Goal: Information Seeking & Learning: Learn about a topic

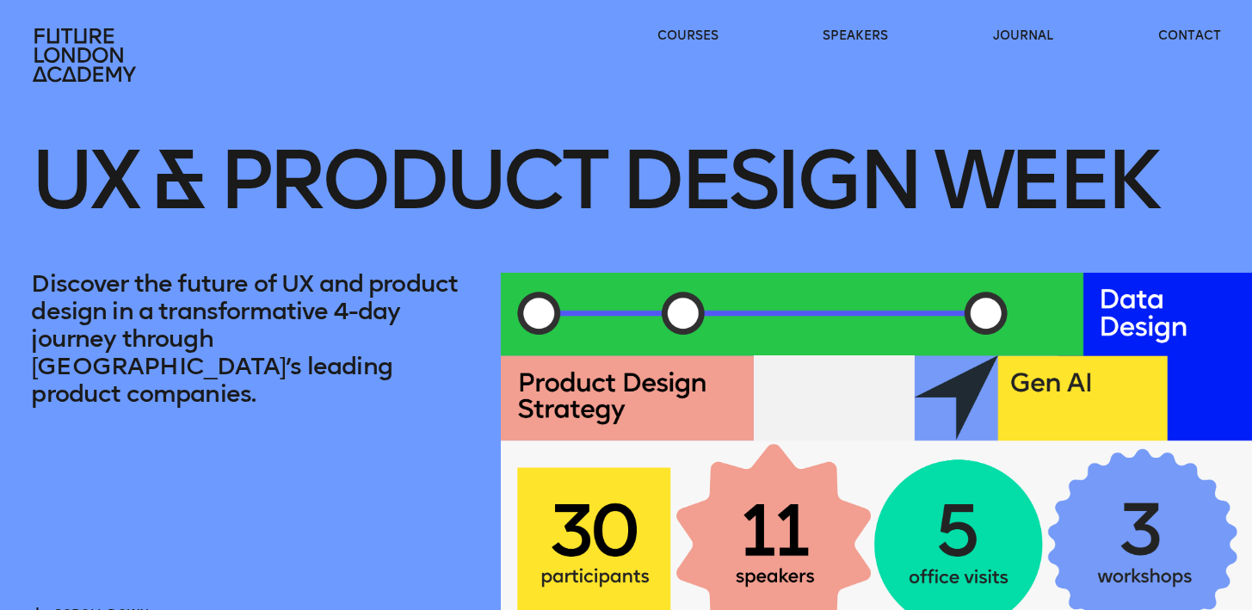
click at [65, 51] on icon at bounding box center [84, 54] width 103 height 53
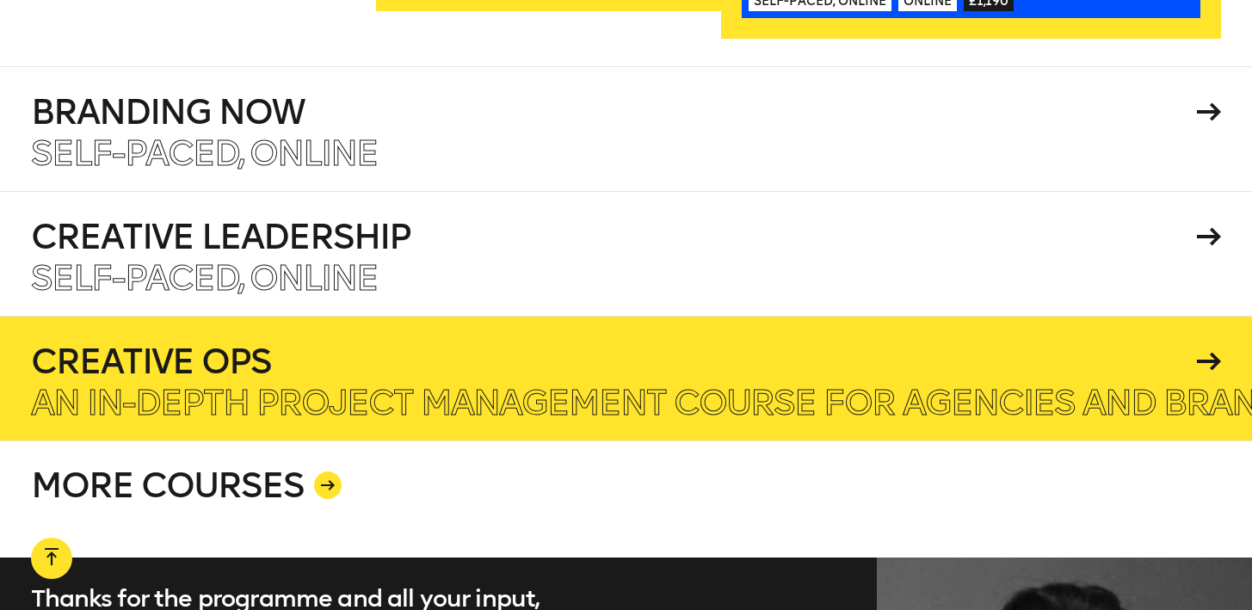
scroll to position [2967, 0]
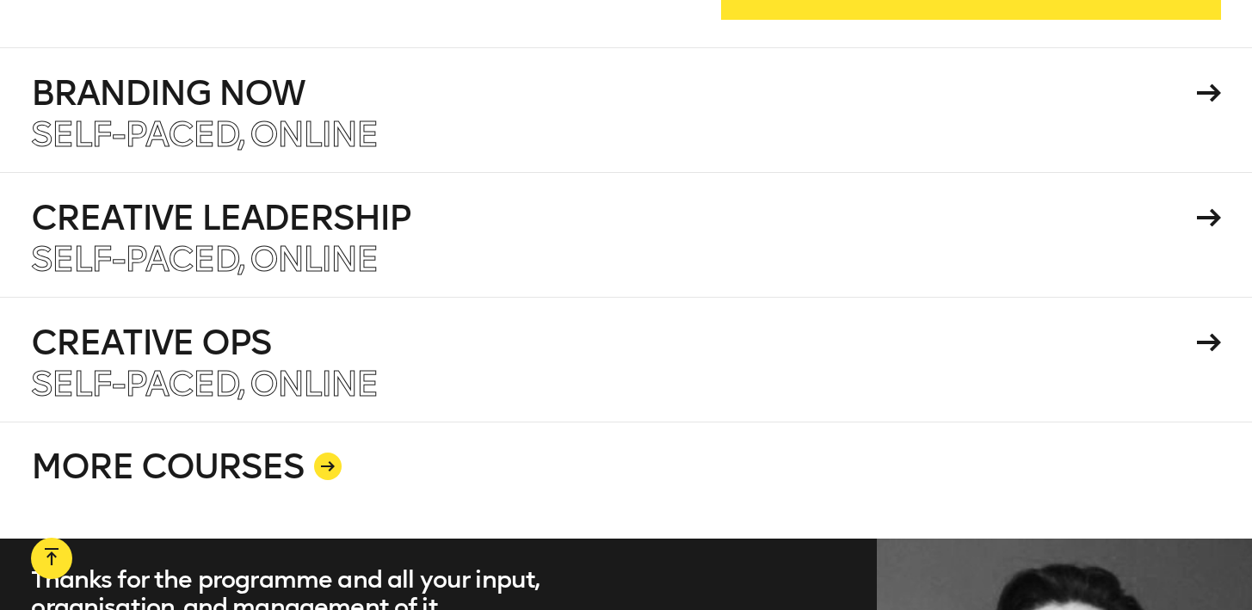
click at [335, 452] on div at bounding box center [328, 466] width 28 height 28
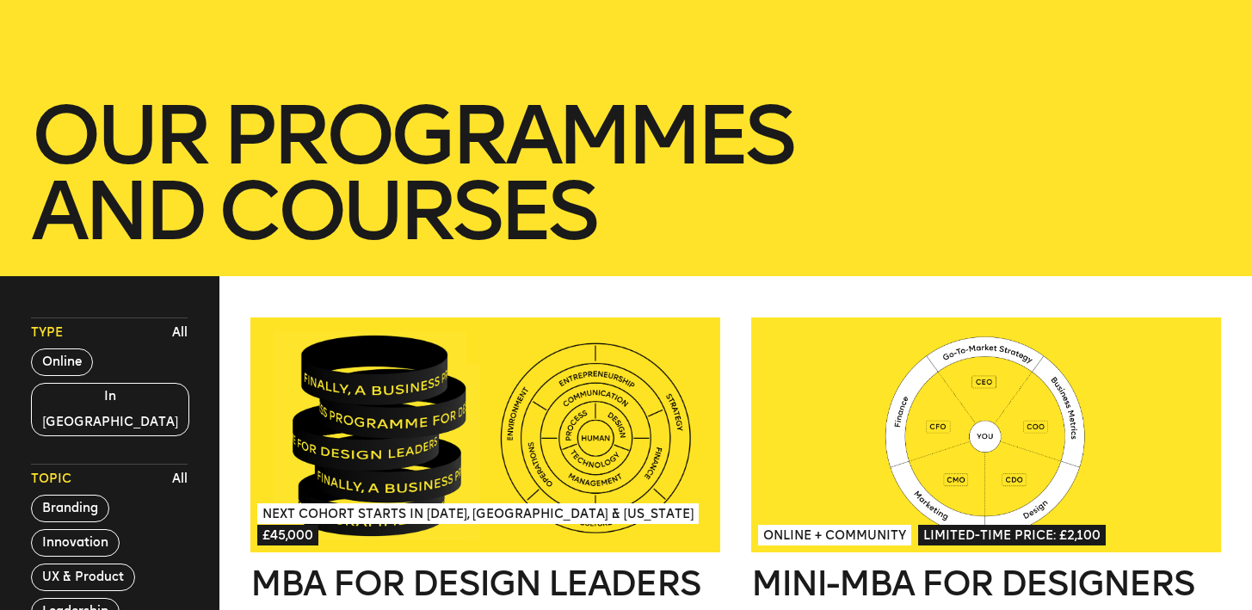
scroll to position [366, 0]
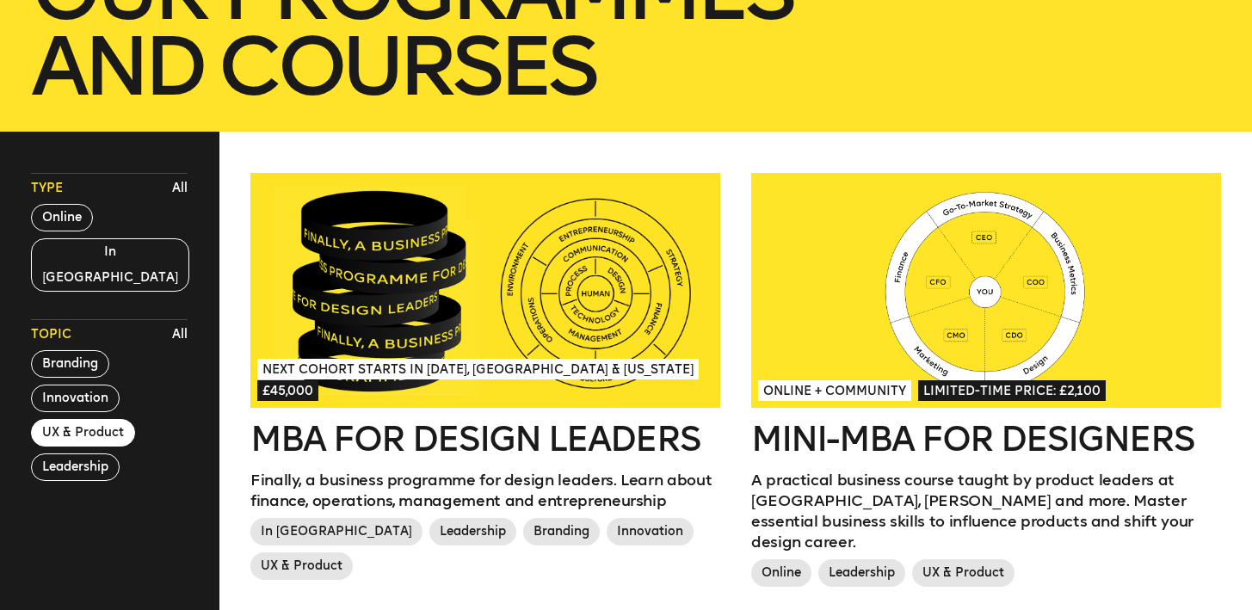
click at [84, 419] on button "UX & Product" at bounding box center [83, 433] width 104 height 28
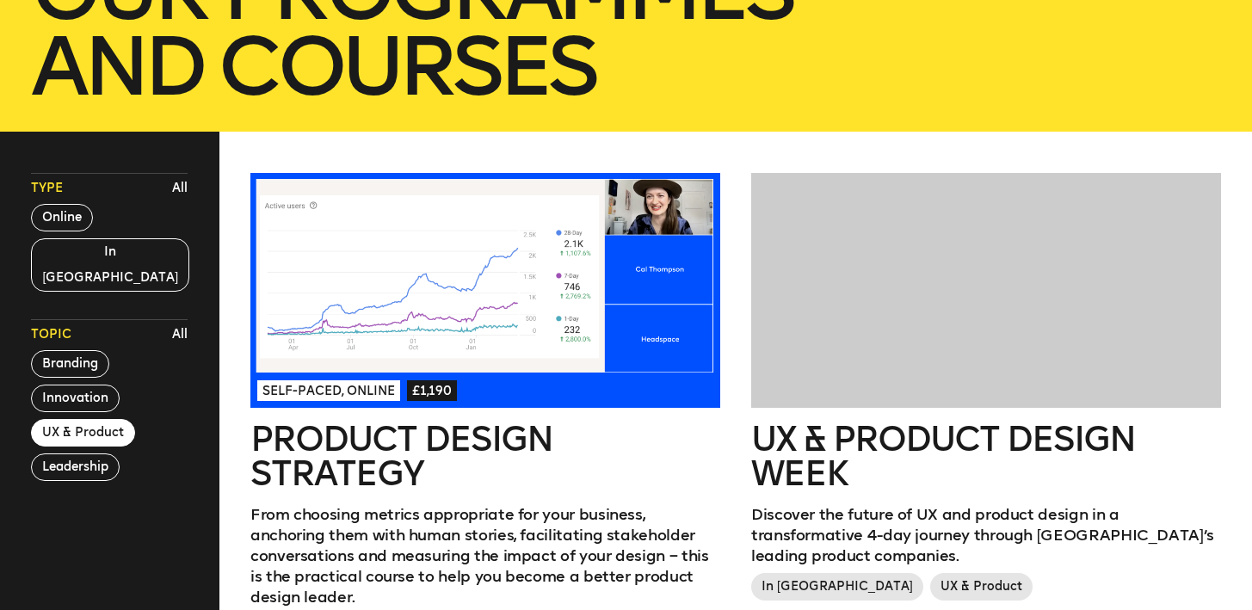
scroll to position [502, 0]
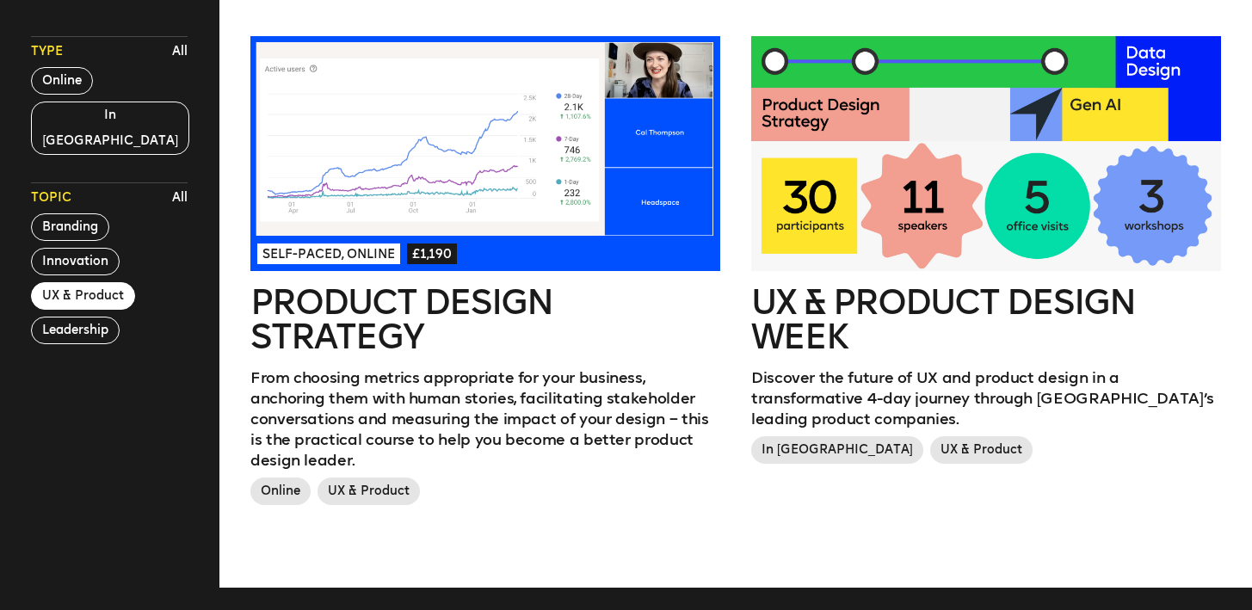
click at [889, 385] on p "Discover the future of UX and product design in a transformative 4-day journey …" at bounding box center [986, 398] width 470 height 62
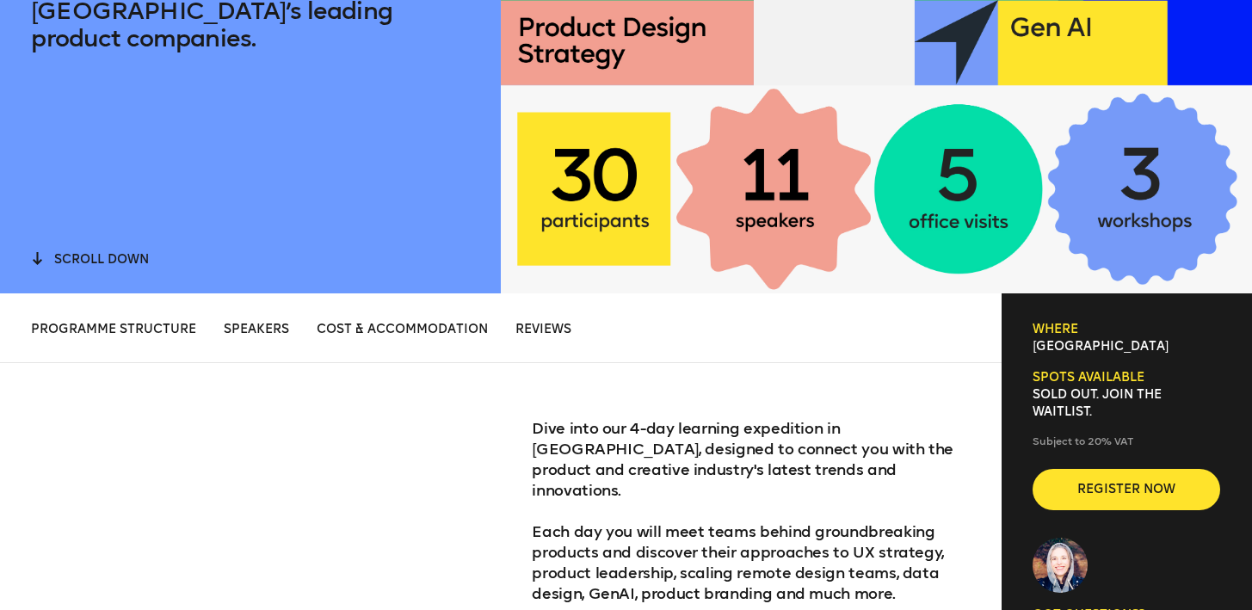
scroll to position [355, 0]
click at [433, 334] on span "Cost & Accommodation" at bounding box center [402, 329] width 171 height 15
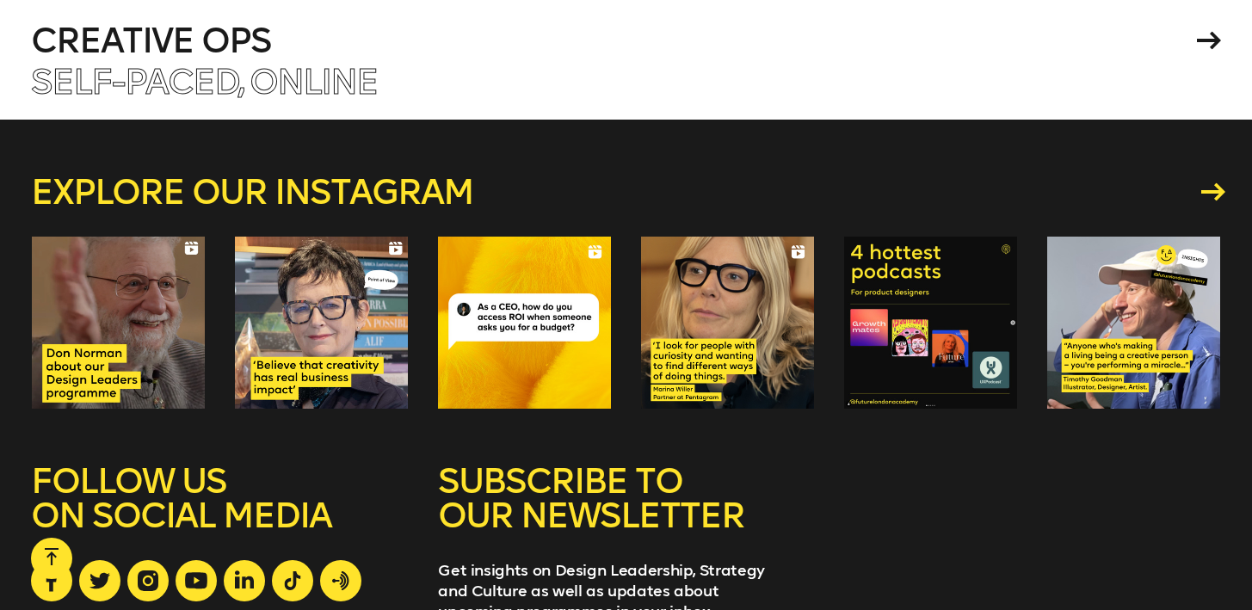
scroll to position [7883, 0]
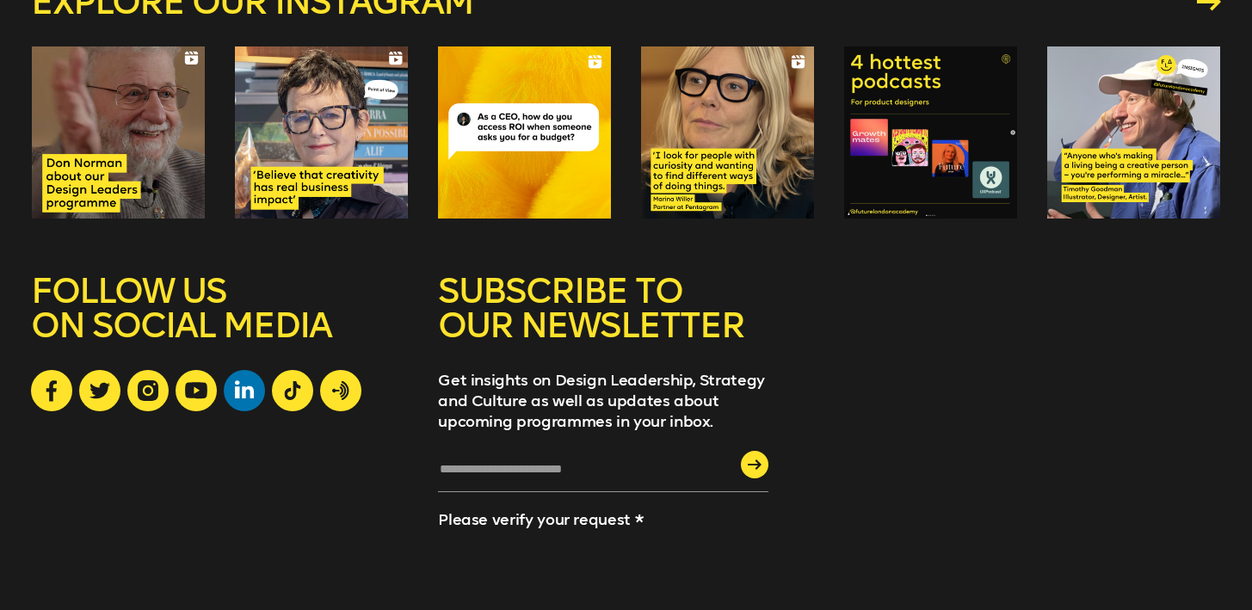
click at [239, 370] on link at bounding box center [244, 390] width 41 height 41
